Goal: Communication & Community: Answer question/provide support

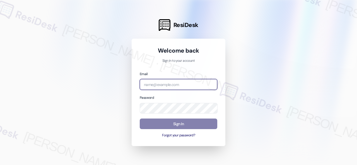
click at [160, 84] on input "email" at bounding box center [179, 84] width 78 height 11
paste input "automated-surveys-birchstone_residential-resen.fifteen@birchstone_[DOMAIN_NAME]"
type input "automated-surveys-birchstone_residential-resen.fifteen@birchstone_[DOMAIN_NAME]"
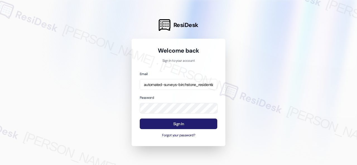
click at [176, 124] on button "Sign In" at bounding box center [179, 124] width 78 height 11
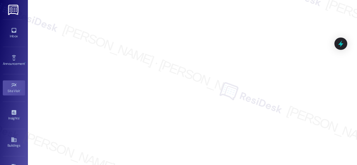
click at [11, 36] on div "Inbox" at bounding box center [14, 36] width 28 height 6
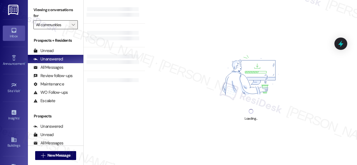
click at [76, 24] on span "" at bounding box center [73, 24] width 5 height 9
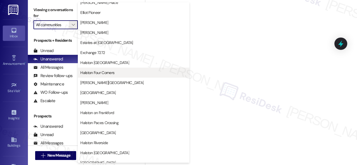
scroll to position [167, 0]
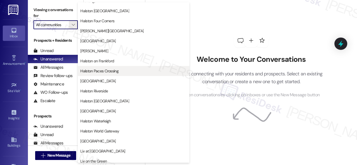
click at [100, 73] on span "Halston Paces Crossing" at bounding box center [99, 71] width 38 height 6
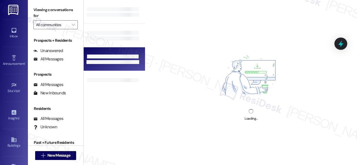
type input "Halston Paces Crossing"
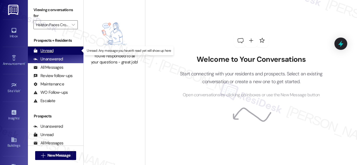
drag, startPoint x: 48, startPoint y: 52, endPoint x: 49, endPoint y: 48, distance: 3.6
click at [47, 52] on div "Unread" at bounding box center [43, 51] width 20 height 6
